Goal: Use online tool/utility: Utilize a website feature to perform a specific function

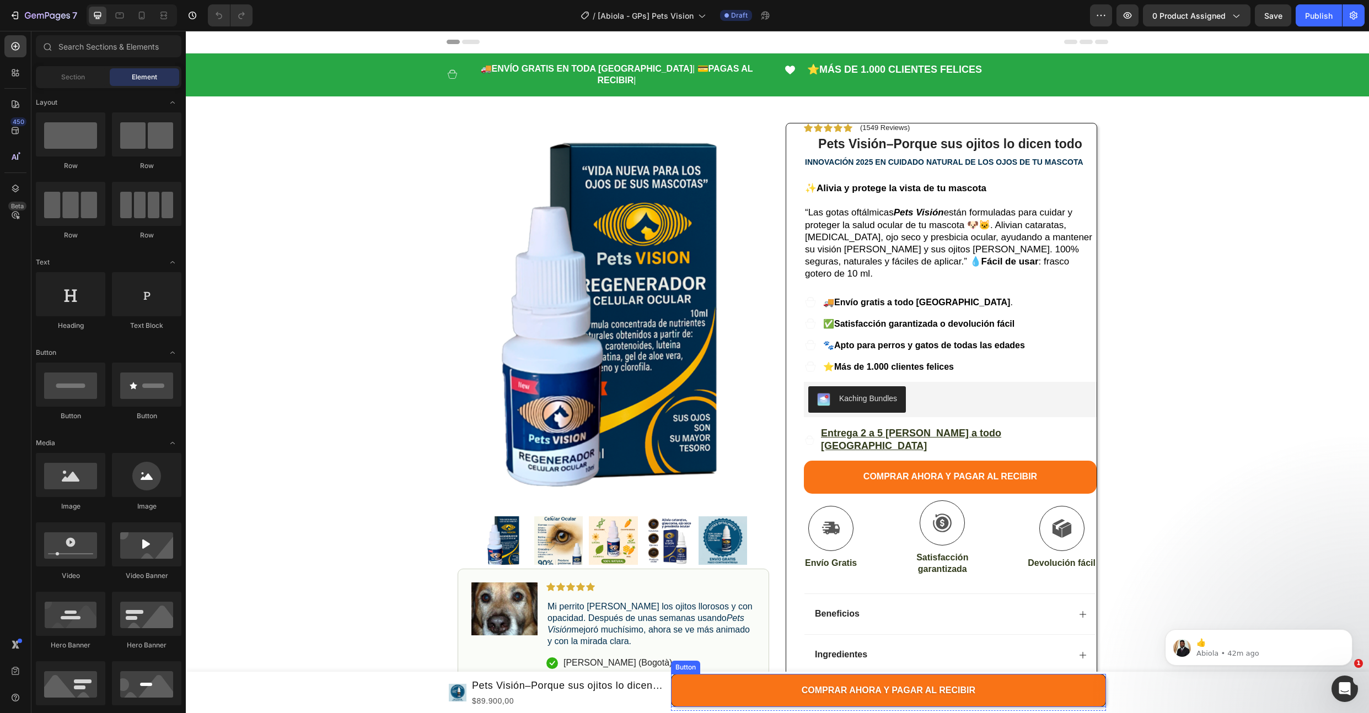
click at [688, 688] on button "COMPRAR AHORA Y PAGAR AL RECIBIR" at bounding box center [888, 690] width 435 height 33
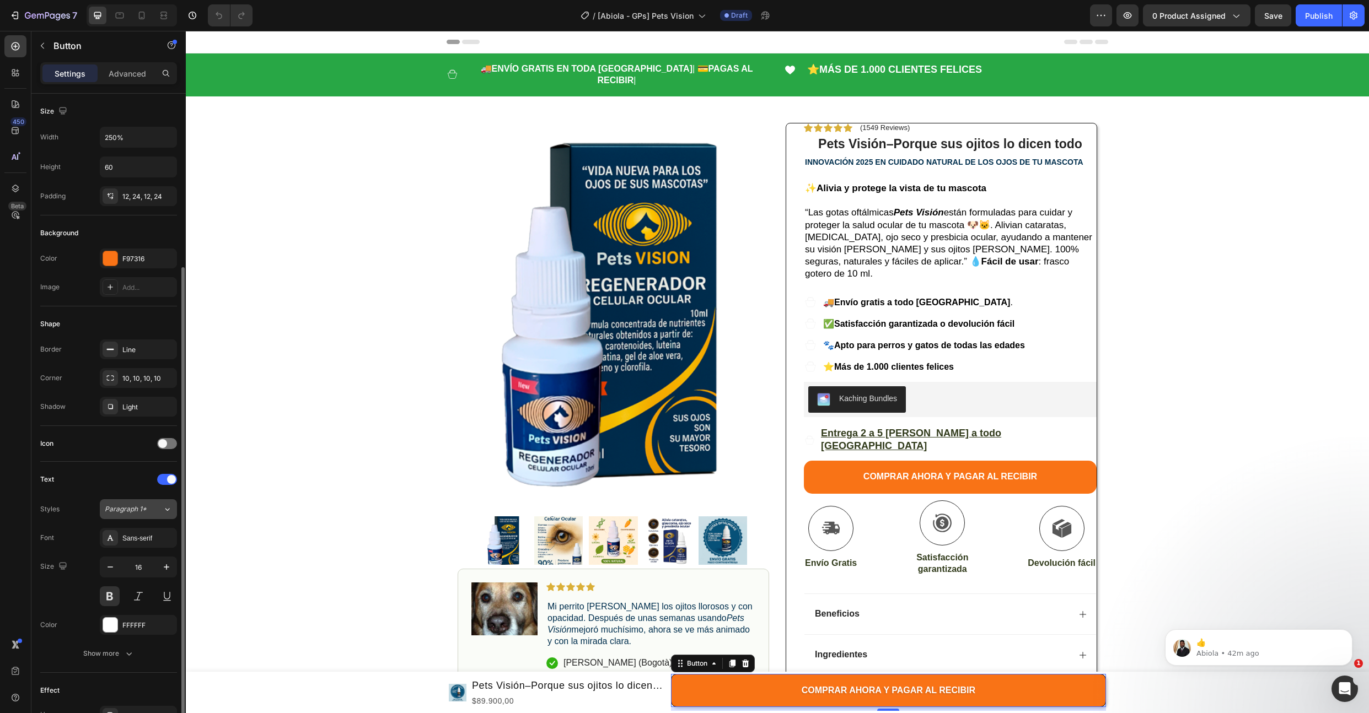
scroll to position [139, 0]
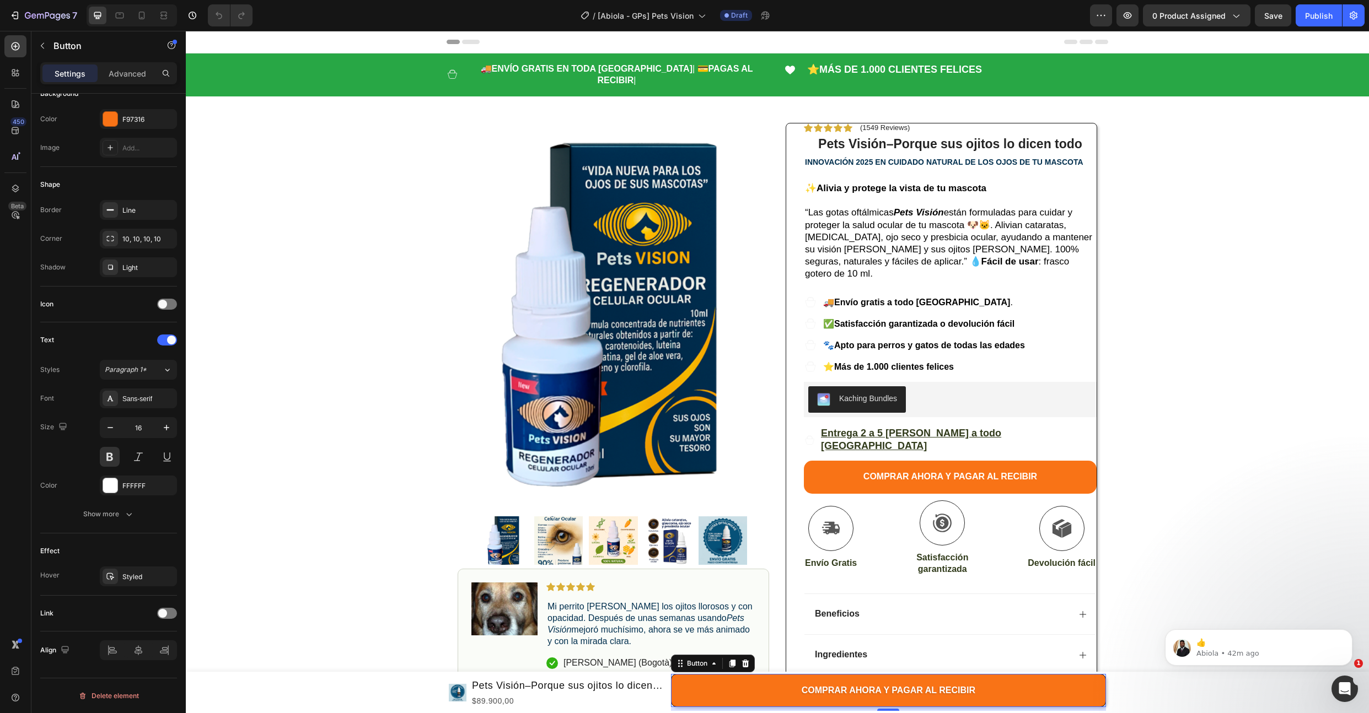
click at [117, 84] on div "Settings Advanced" at bounding box center [108, 73] width 137 height 22
click at [126, 77] on p "Advanced" at bounding box center [127, 74] width 37 height 12
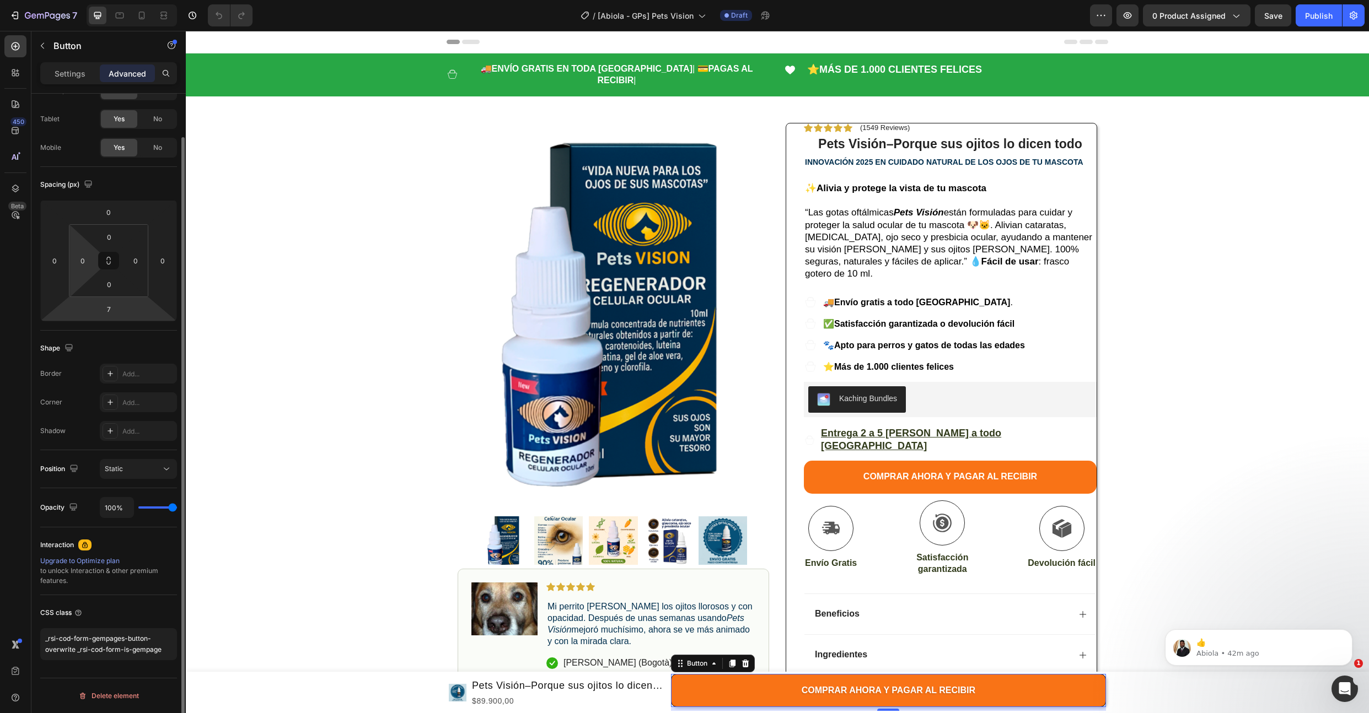
scroll to position [46, 0]
click at [160, 650] on textarea "_rsi-cod-form-gempages-button-overwrite _rsi-cod-form-is-gempage" at bounding box center [108, 644] width 137 height 32
click at [134, 599] on div "CSS class _rsi-cod-form-gempages-button-overwrite _rsi-cod-form-is-gempage" at bounding box center [108, 632] width 137 height 74
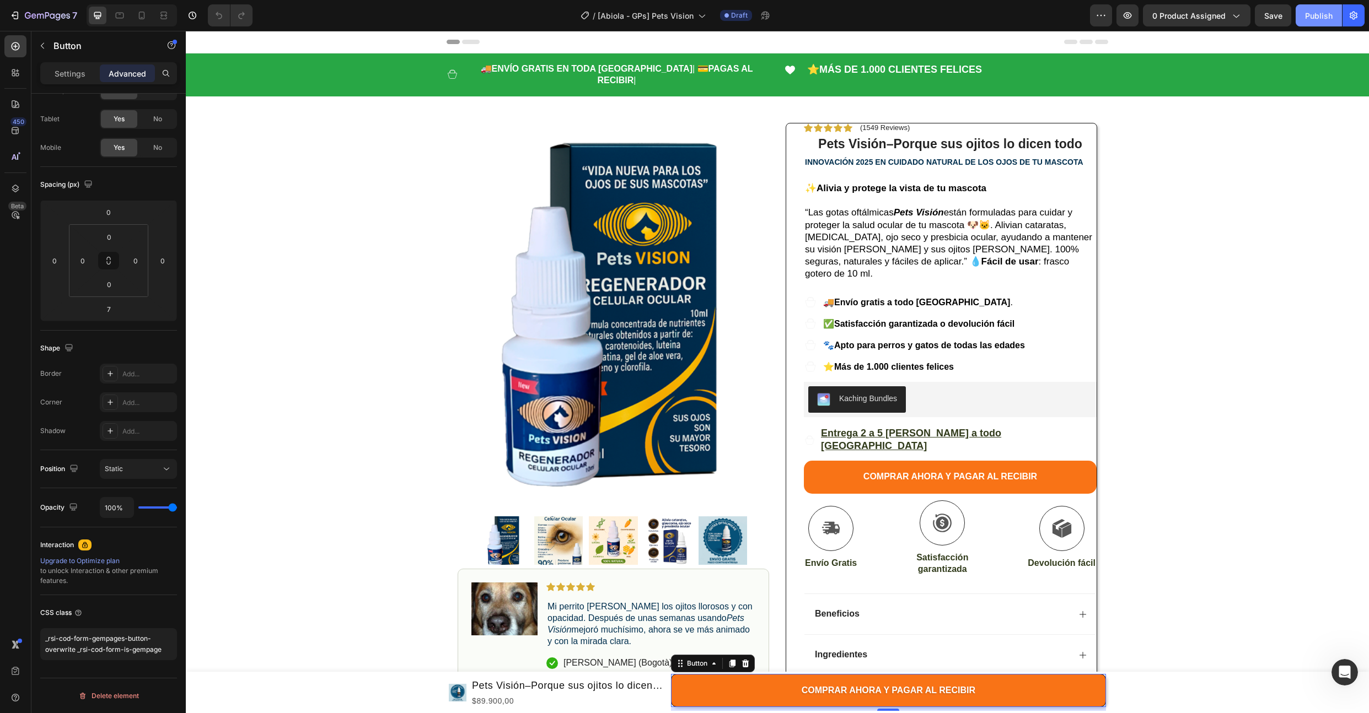
click at [1306, 6] on button "Publish" at bounding box center [1318, 15] width 46 height 22
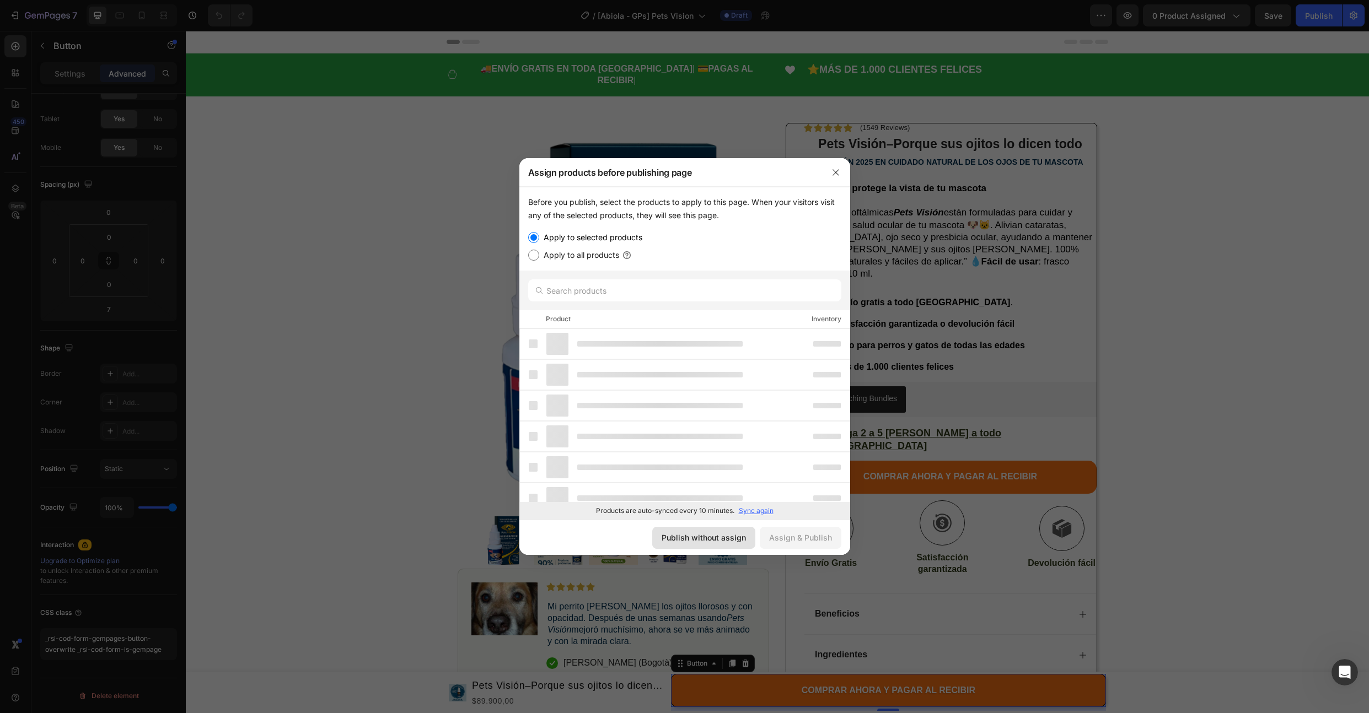
drag, startPoint x: 702, startPoint y: 543, endPoint x: 266, endPoint y: 474, distance: 441.9
click at [702, 543] on div "Publish without assign" at bounding box center [703, 538] width 84 height 12
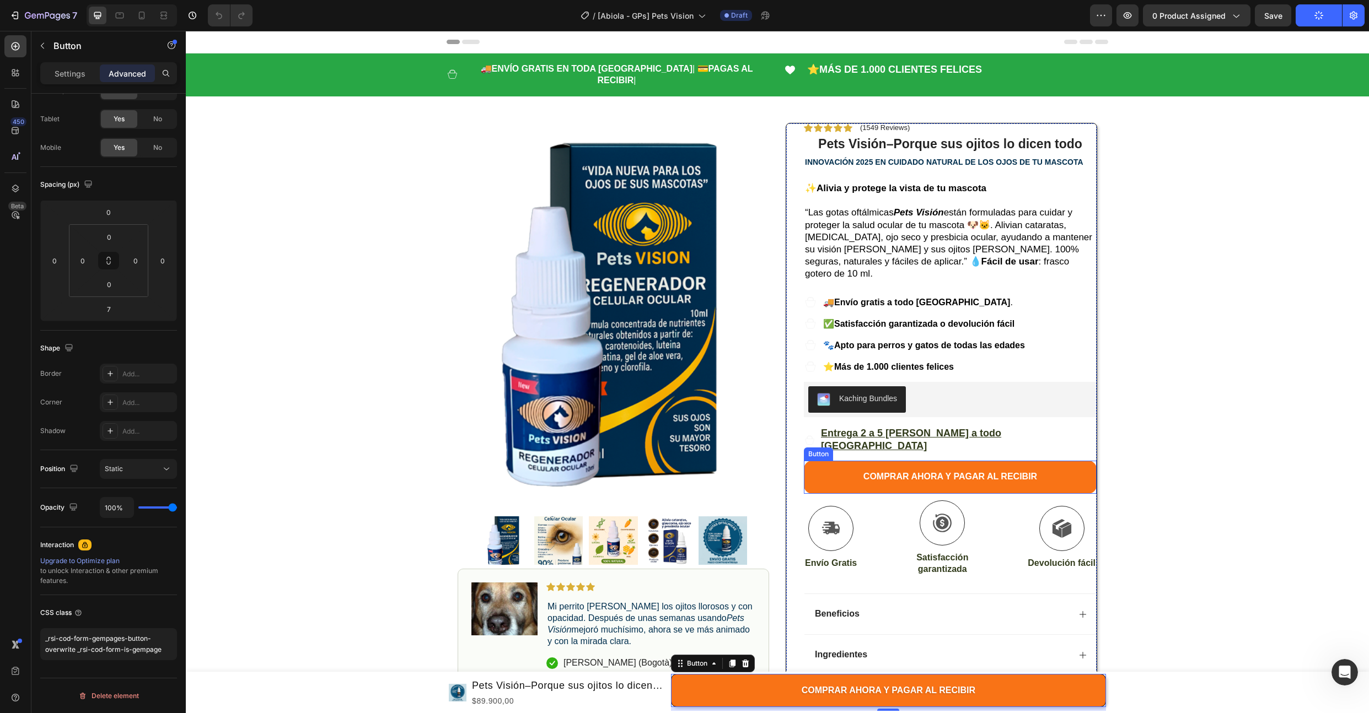
click at [826, 461] on button "COMPRAR AHORA Y PAGAR AL RECIBIR" at bounding box center [950, 477] width 293 height 33
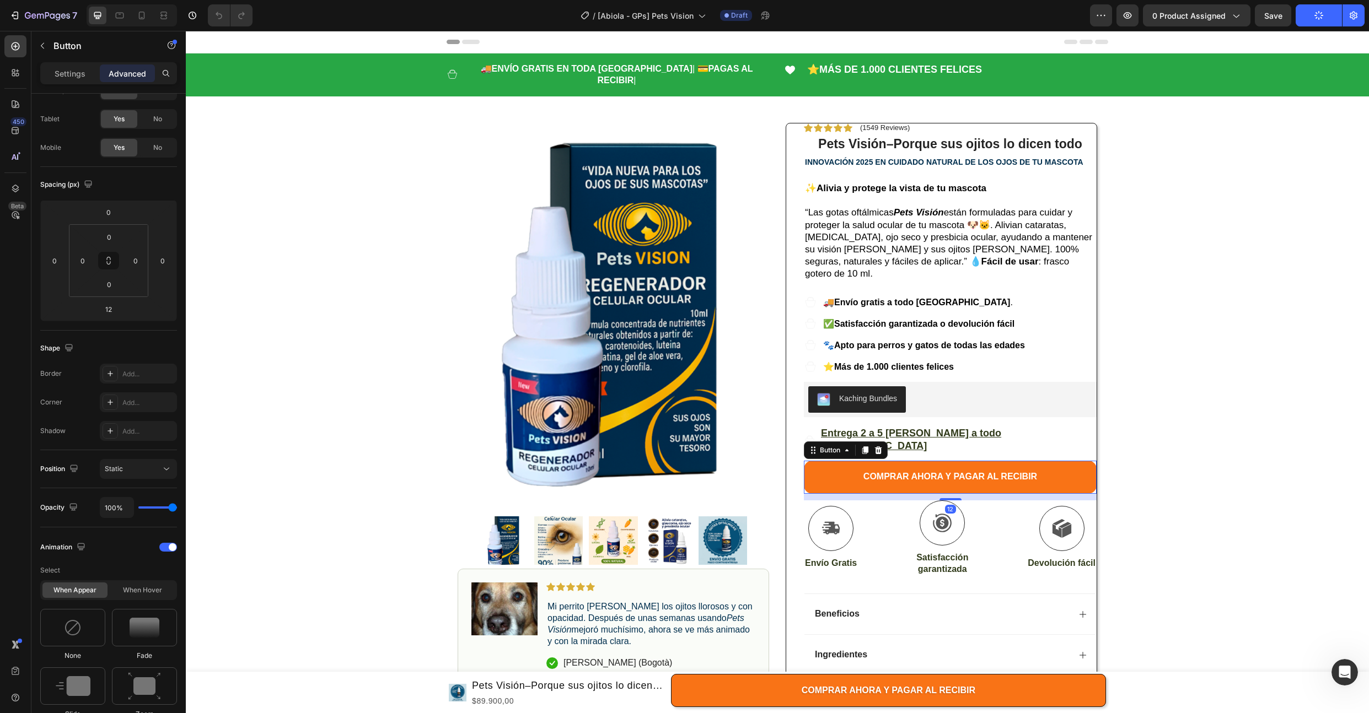
click at [134, 71] on p "Advanced" at bounding box center [127, 74] width 37 height 12
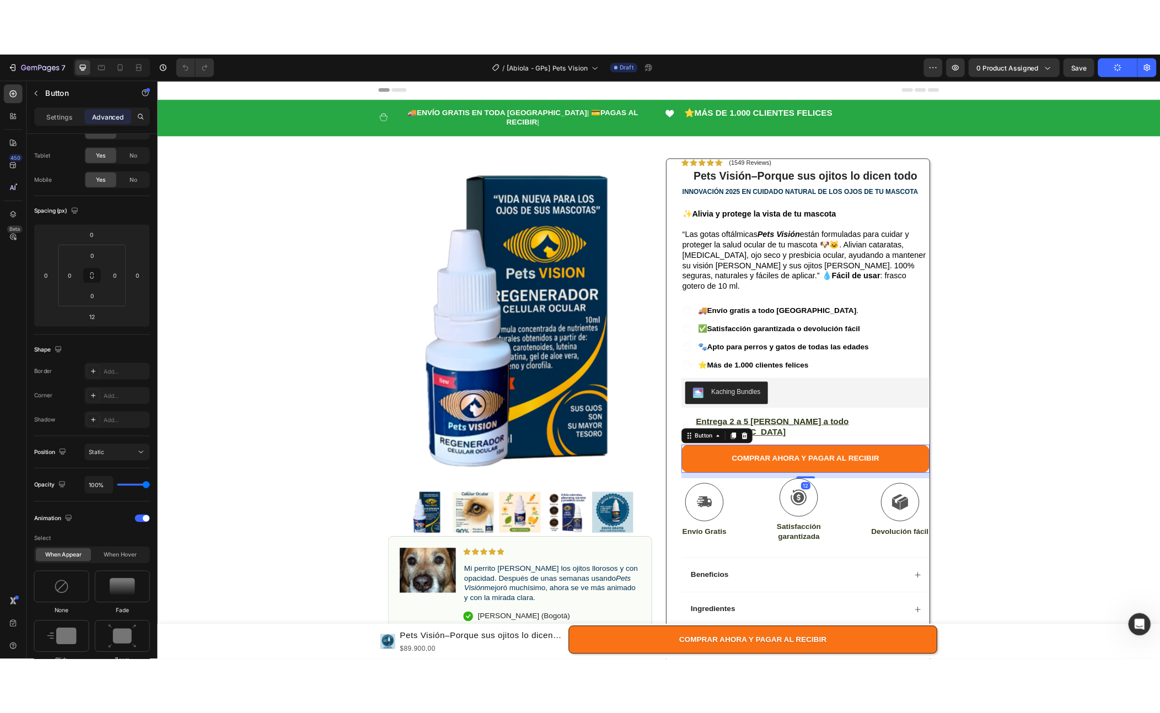
scroll to position [421, 0]
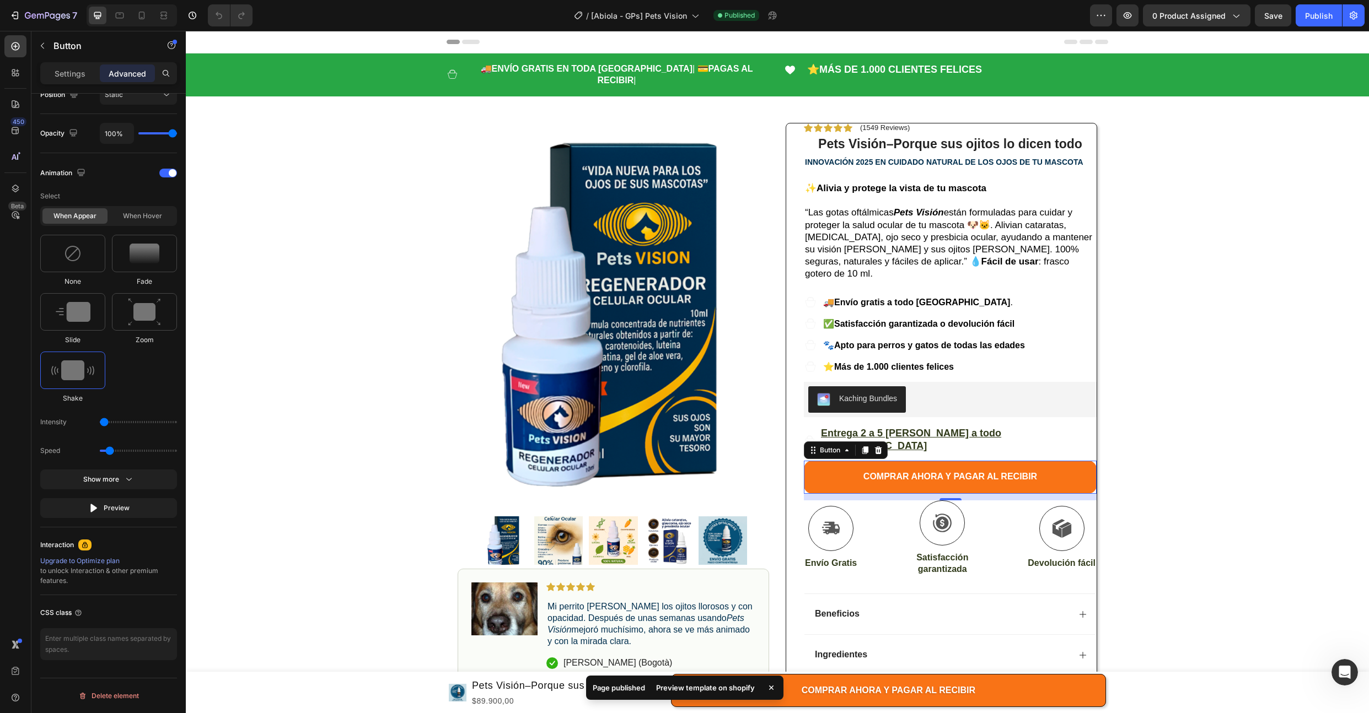
click at [1089, 14] on div "/ [Abiola - GPs] Pets Vision Published" at bounding box center [675, 15] width 828 height 22
click at [1103, 18] on icon "button" at bounding box center [1100, 15] width 11 height 11
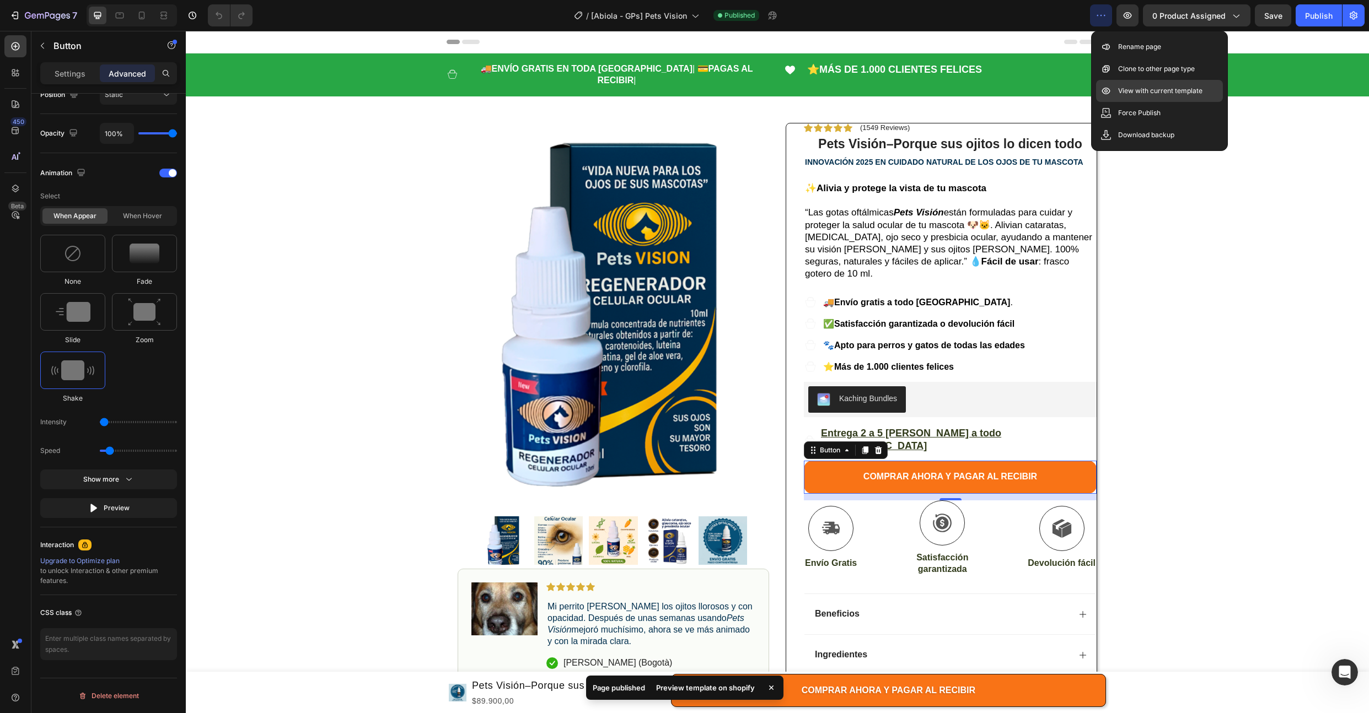
click at [1132, 94] on p "View with current template" at bounding box center [1160, 90] width 84 height 11
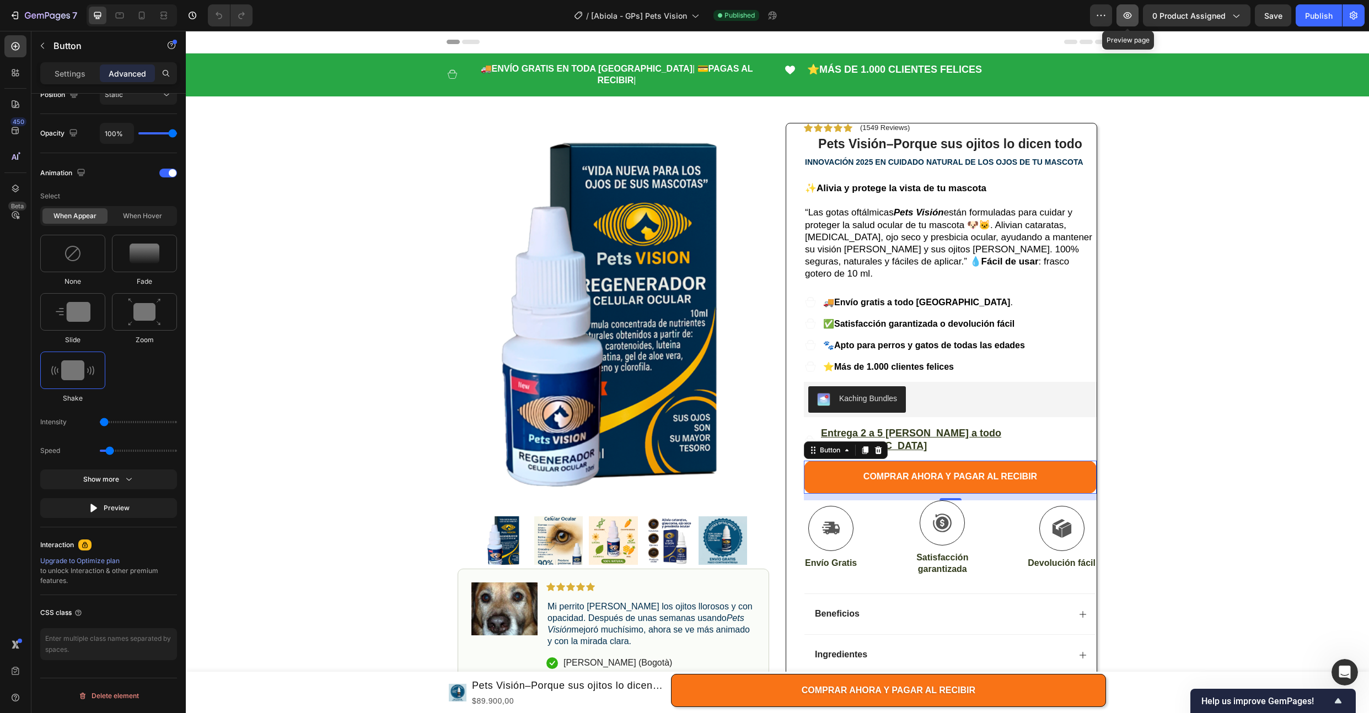
click at [1132, 15] on icon "button" at bounding box center [1127, 15] width 11 height 11
